Goal: Transaction & Acquisition: Purchase product/service

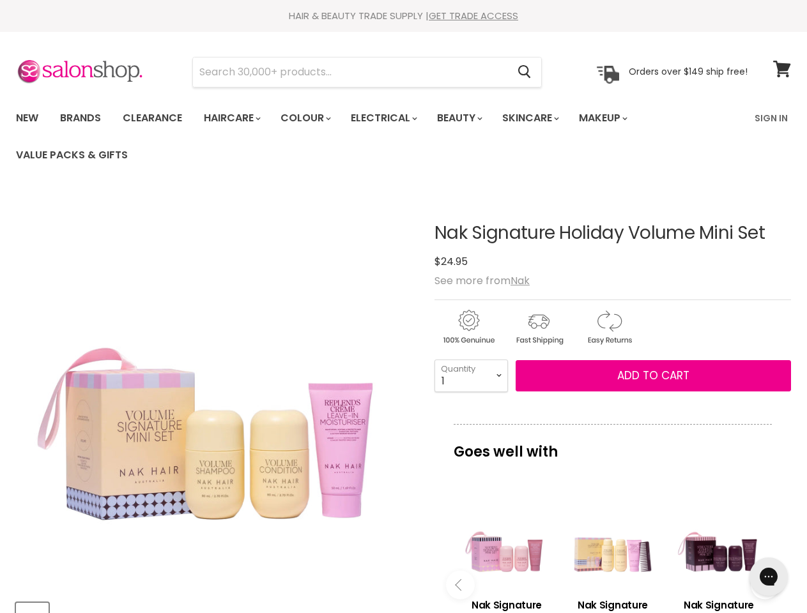
click at [403, 307] on img "Nak Signature Holiday Volume Mini Set image. Click or Scroll to Zoom." at bounding box center [215, 390] width 399 height 399
click at [351, 72] on input "Search" at bounding box center [350, 71] width 314 height 29
click at [525, 72] on icon "Search" at bounding box center [524, 72] width 13 height 13
click at [236, 118] on link "Haircare" at bounding box center [231, 118] width 74 height 27
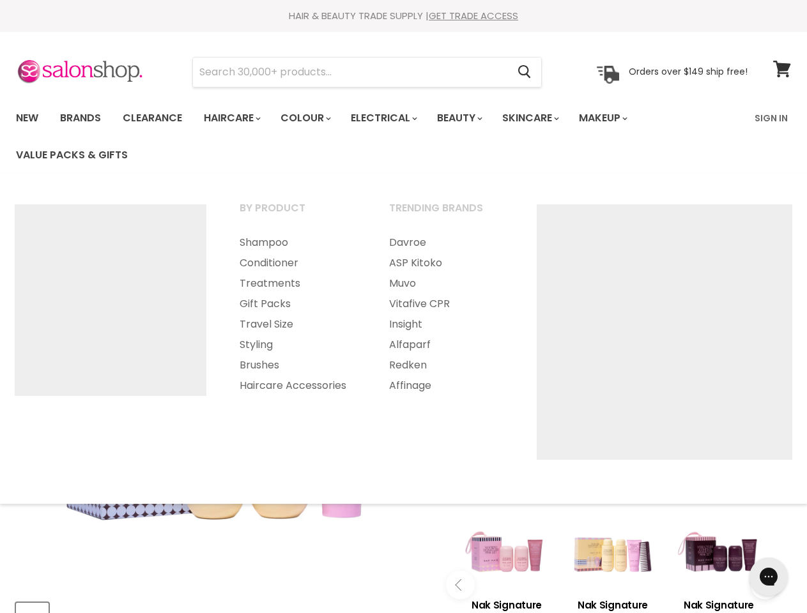
click at [312, 118] on link "Colour" at bounding box center [305, 118] width 68 height 27
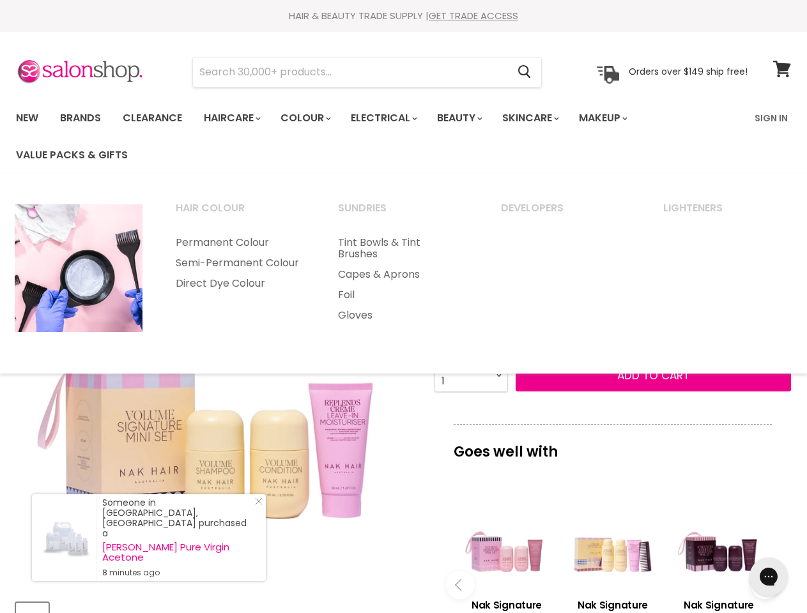
click at [392, 118] on link "Electrical" at bounding box center [383, 118] width 84 height 27
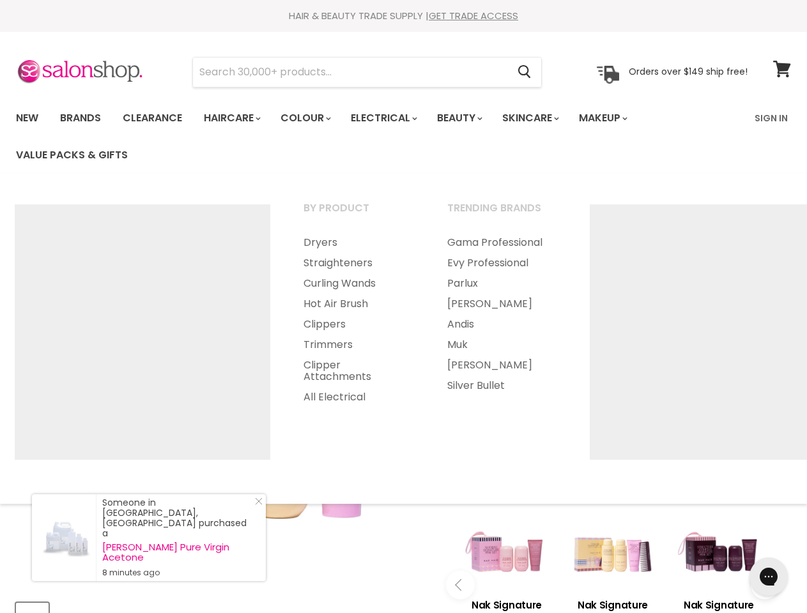
click at [470, 118] on link "Beauty" at bounding box center [458, 118] width 63 height 27
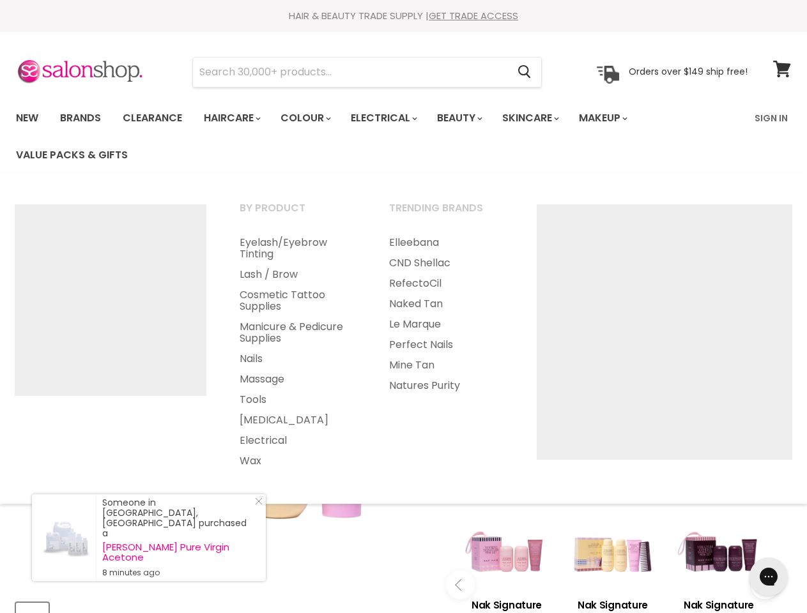
click at [544, 118] on link "Skincare" at bounding box center [529, 118] width 74 height 27
